Goal: Communication & Community: Answer question/provide support

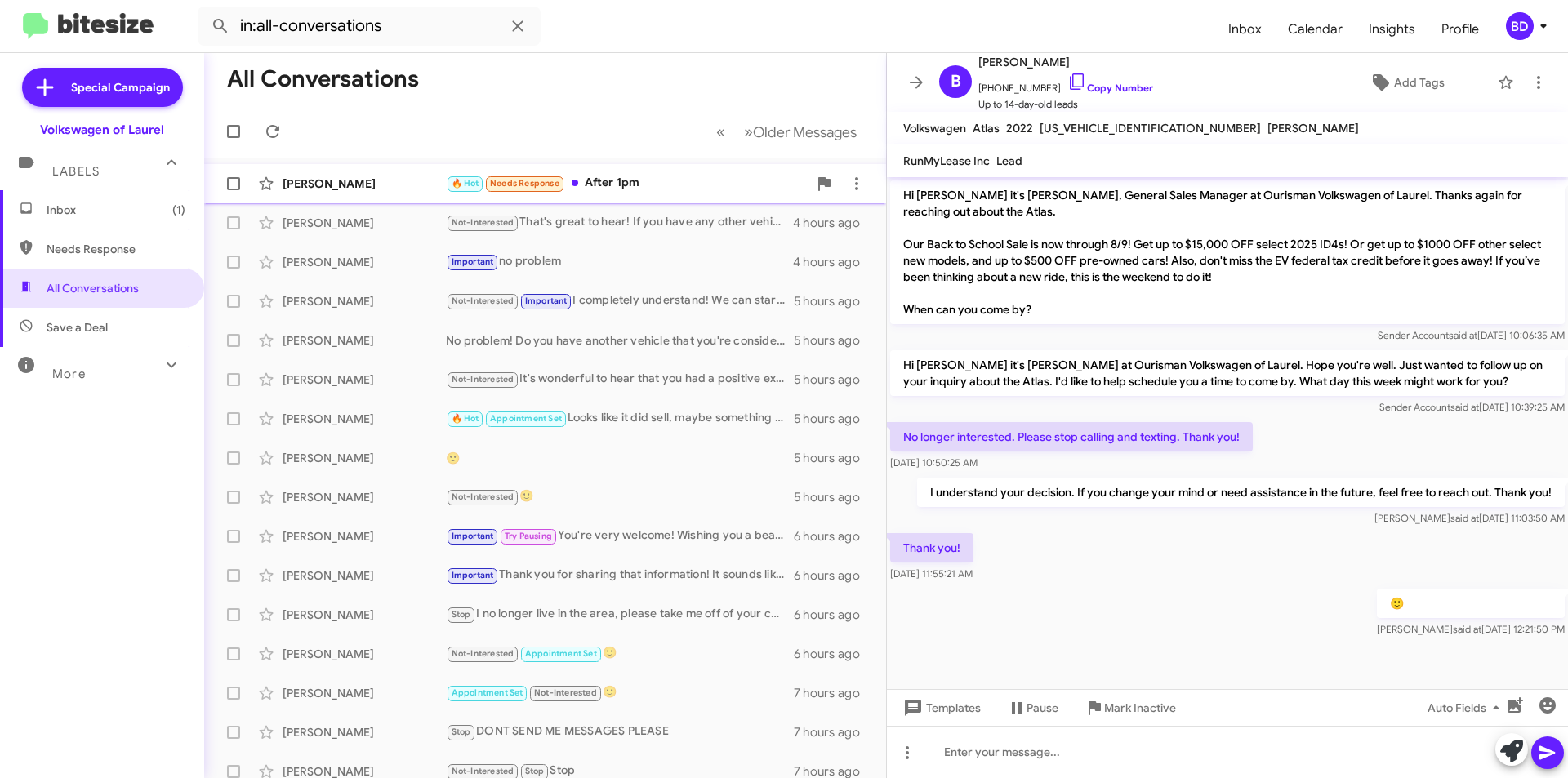
click at [642, 174] on div "🔥 Hot Needs Response After 1pm" at bounding box center [627, 183] width 362 height 19
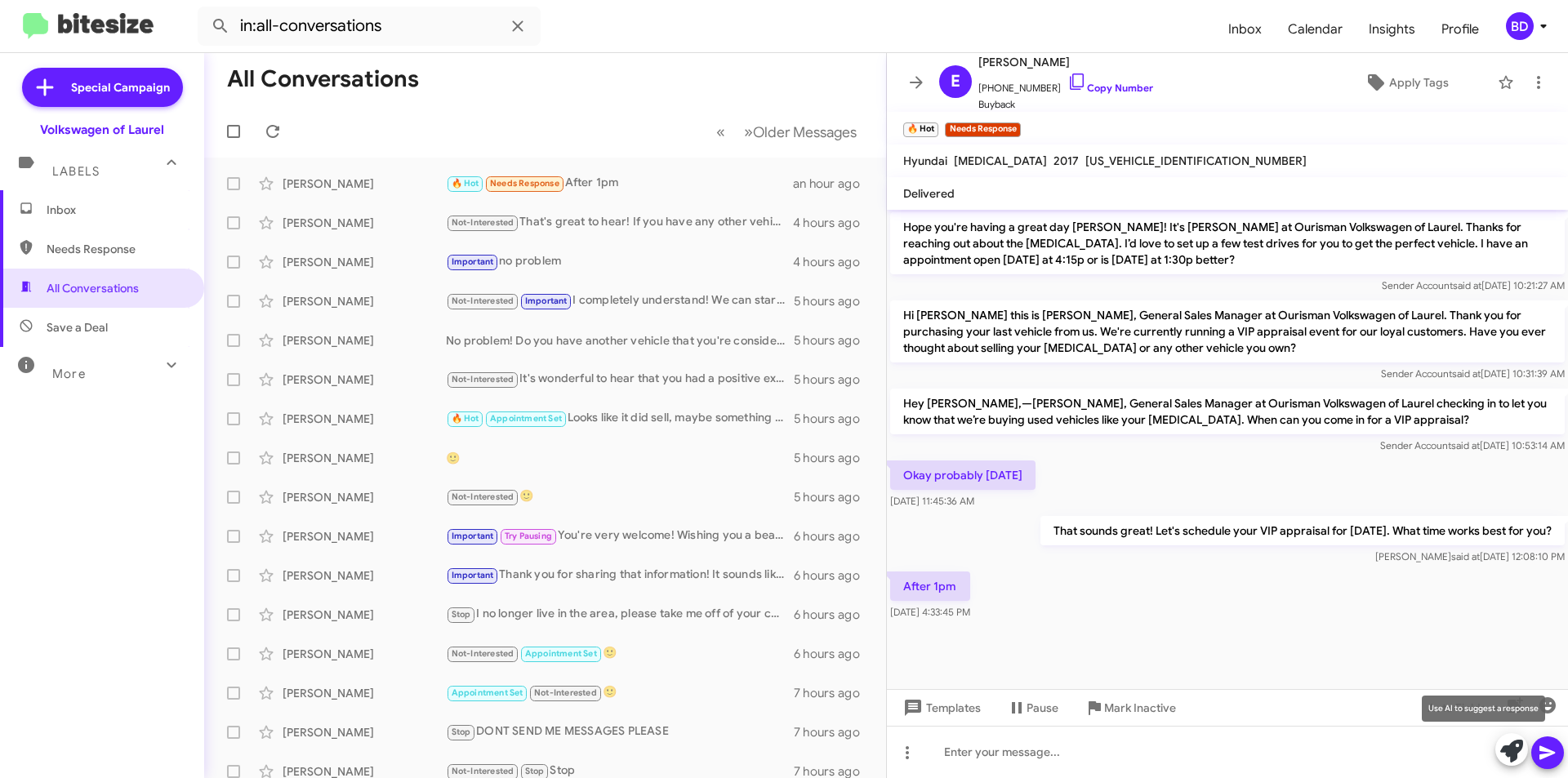
click at [1504, 750] on icon at bounding box center [1512, 751] width 23 height 23
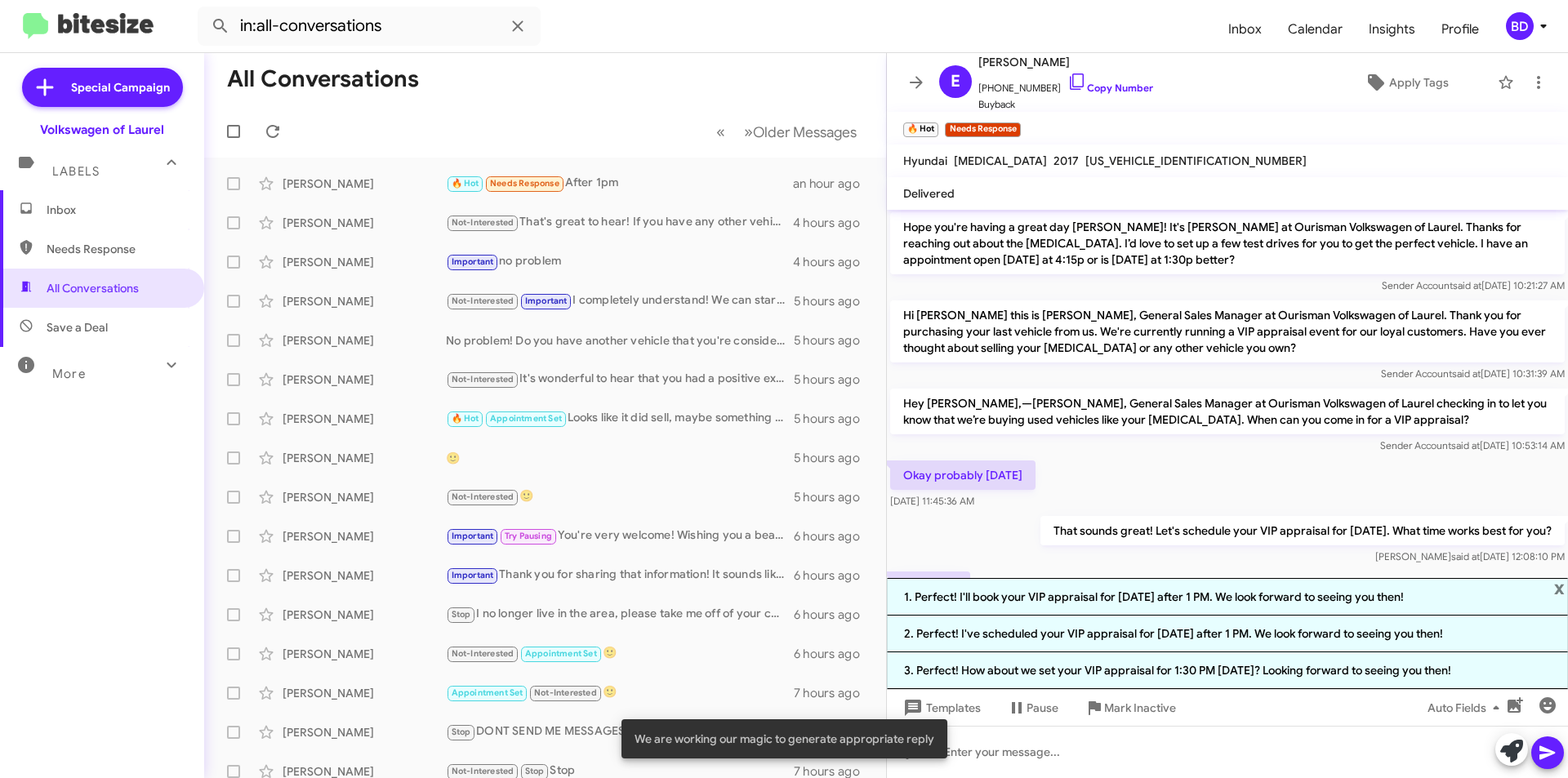
click at [1223, 597] on li "1. Perfect! I'll book your VIP appraisal for [DATE] after 1 PM. We look forward…" at bounding box center [1228, 597] width 682 height 37
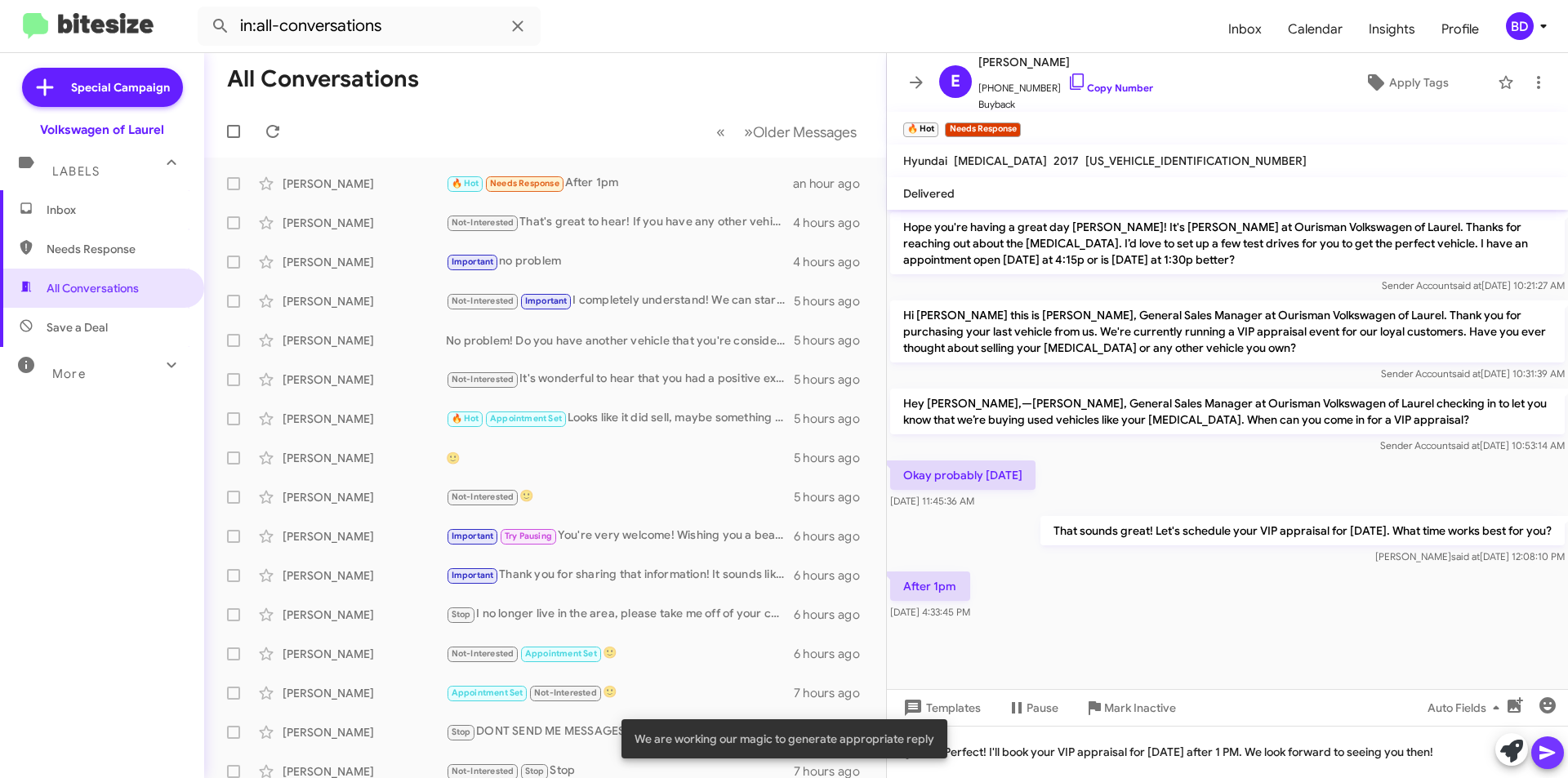
drag, startPoint x: 1547, startPoint y: 751, endPoint x: 1538, endPoint y: 760, distance: 12.7
click at [1547, 749] on icon at bounding box center [1548, 753] width 15 height 14
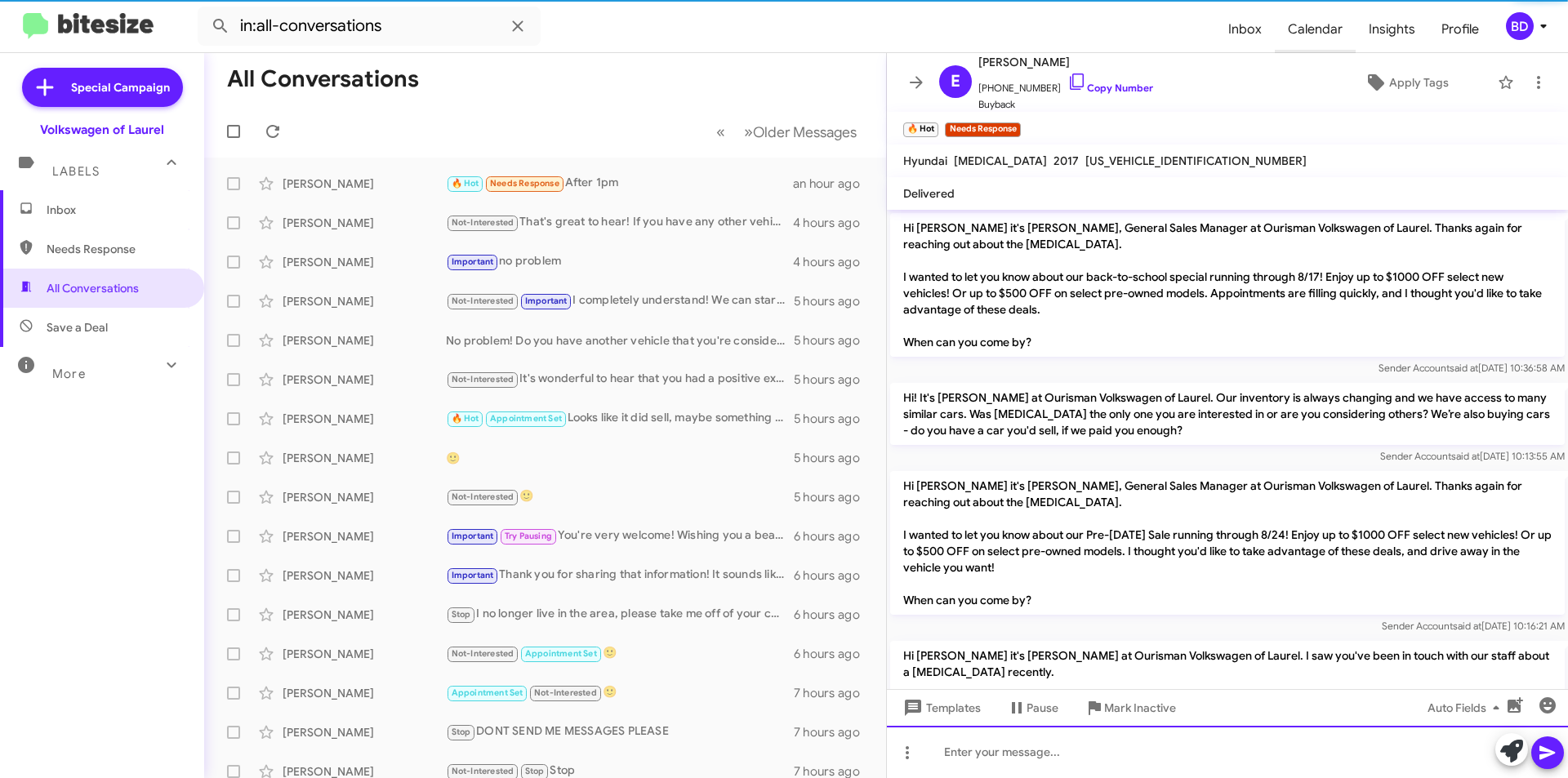
scroll to position [82, 0]
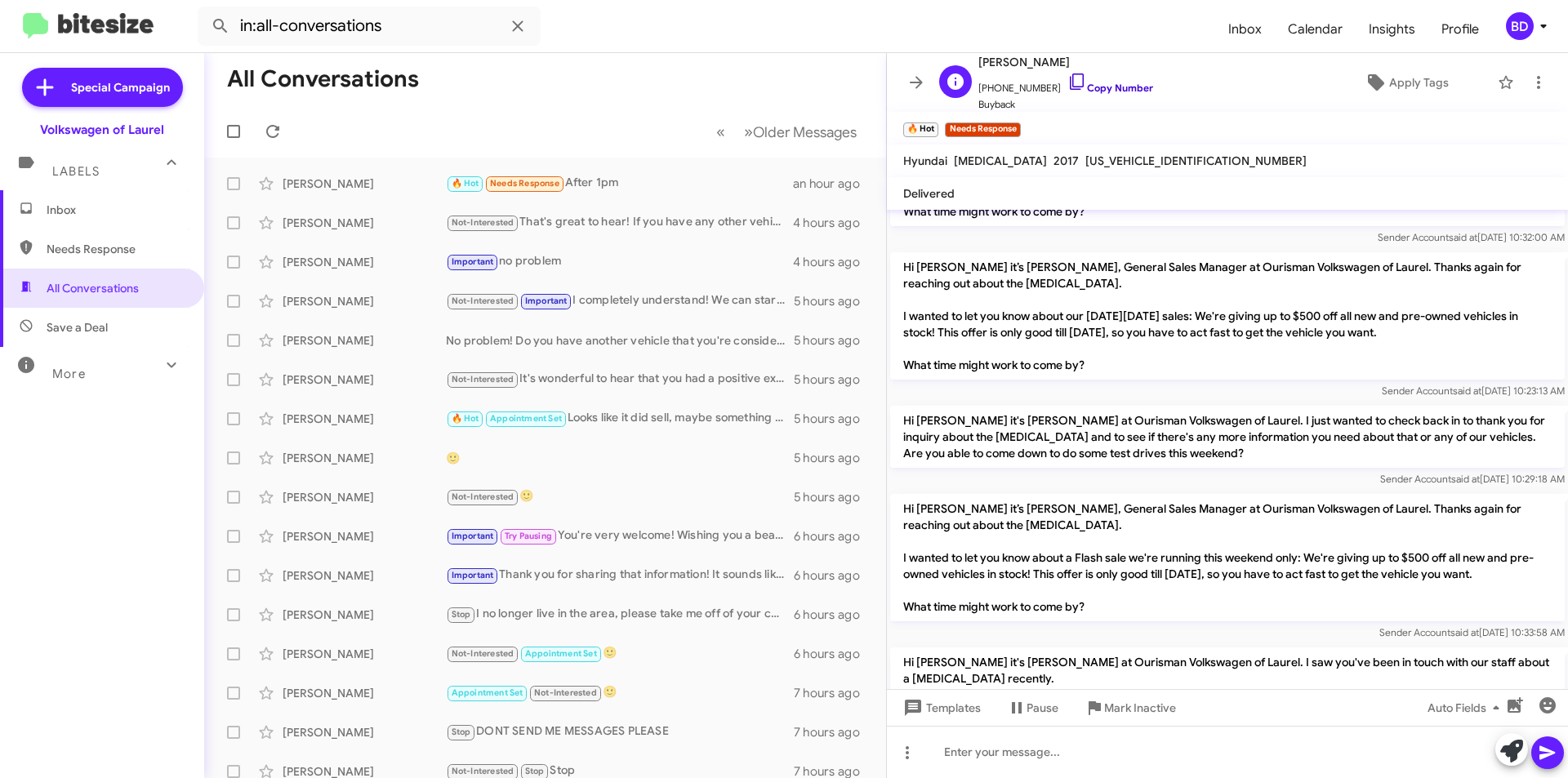
click at [1121, 88] on link "Copy Number" at bounding box center [1110, 87] width 86 height 12
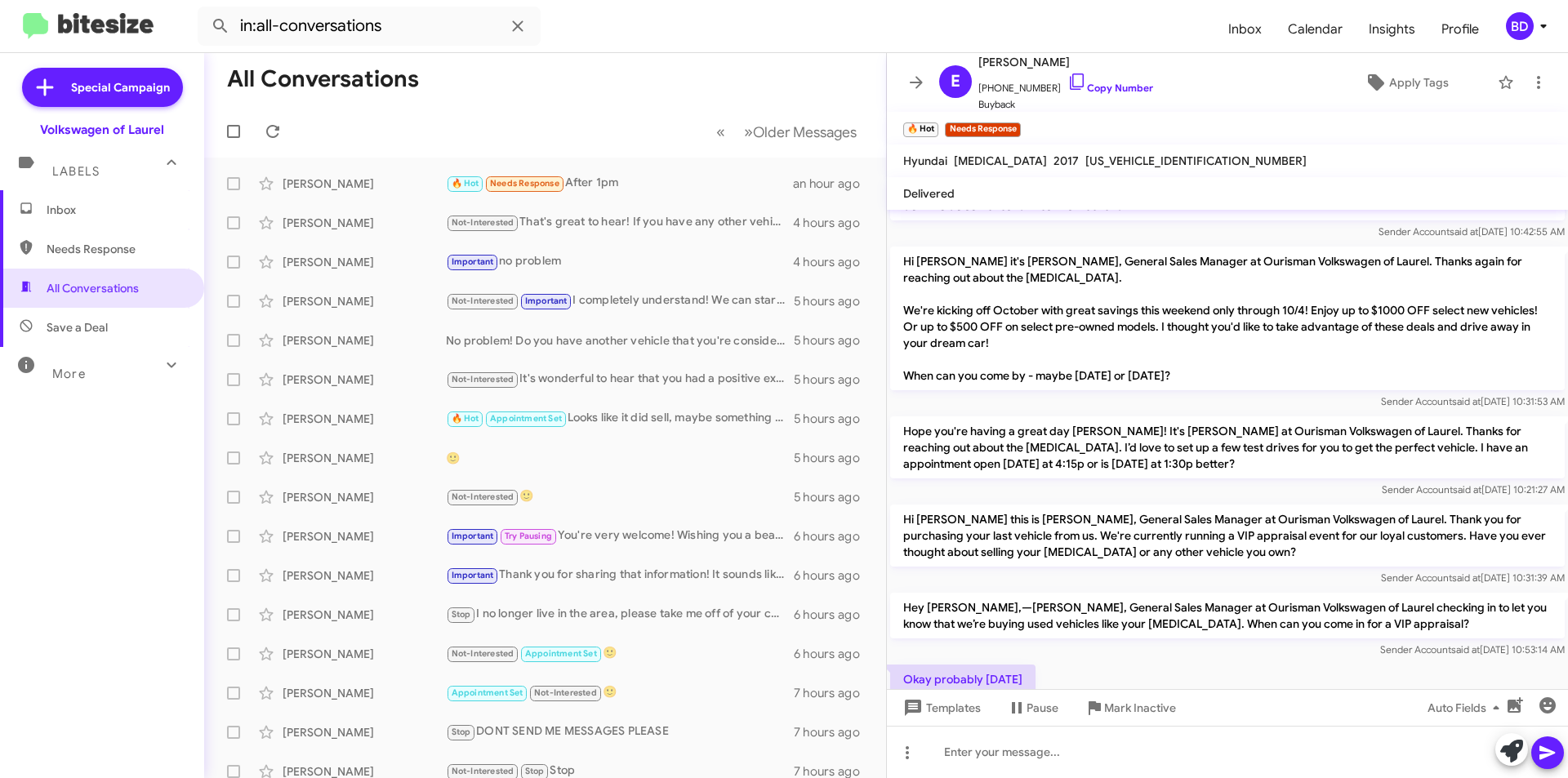
scroll to position [4397, 0]
